Goal: Navigation & Orientation: Find specific page/section

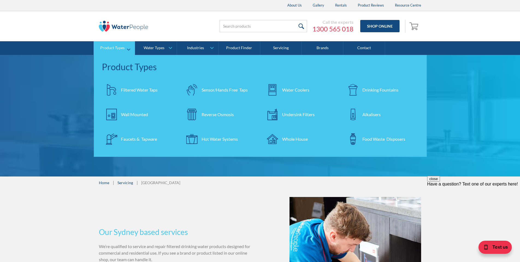
click at [109, 51] on link "Product Types" at bounding box center [114, 48] width 41 height 14
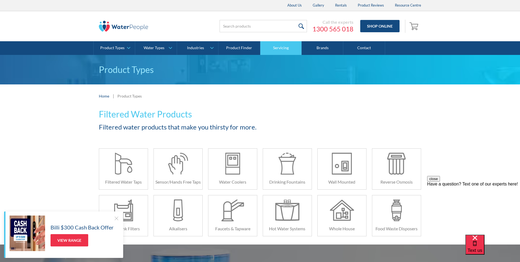
click at [286, 45] on link "Servicing" at bounding box center [281, 48] width 42 height 14
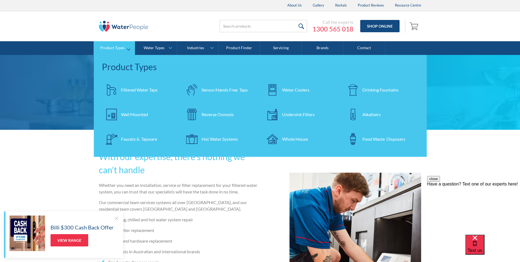
click at [136, 91] on div "Filtered Water Taps" at bounding box center [139, 90] width 37 height 7
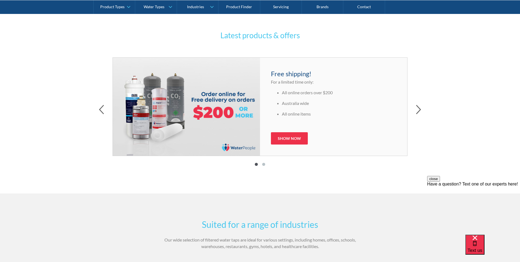
scroll to position [848, 0]
click at [422, 109] on div "Latest products & offers Free shipping! For a limited time only: All online ord…" at bounding box center [260, 101] width 520 height 183
click at [418, 109] on icon "button" at bounding box center [418, 109] width 5 height 10
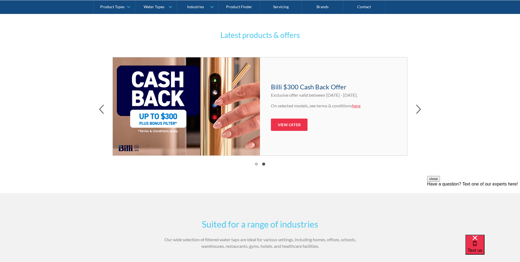
click at [105, 106] on div at bounding box center [260, 109] width 322 height 11
click at [101, 106] on icon "button" at bounding box center [101, 109] width 5 height 10
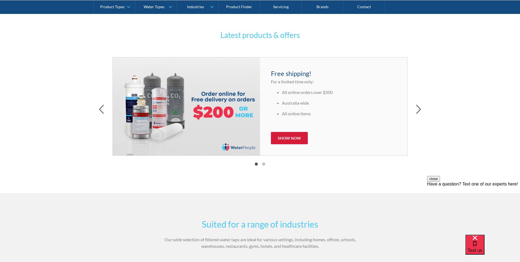
click at [297, 139] on link "Show now" at bounding box center [289, 138] width 37 height 12
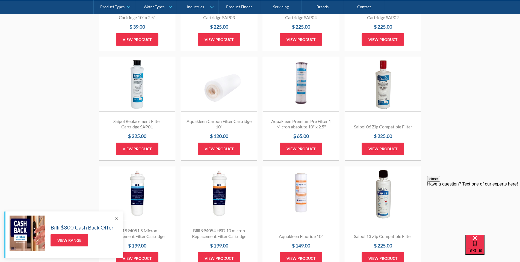
scroll to position [521, 0]
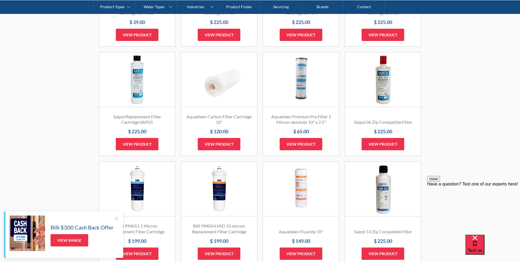
click at [116, 217] on div at bounding box center [116, 217] width 5 height 5
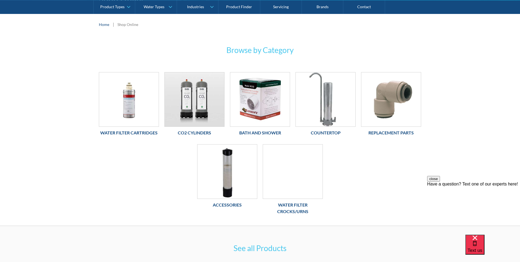
scroll to position [74, 0]
